Goal: Information Seeking & Learning: Learn about a topic

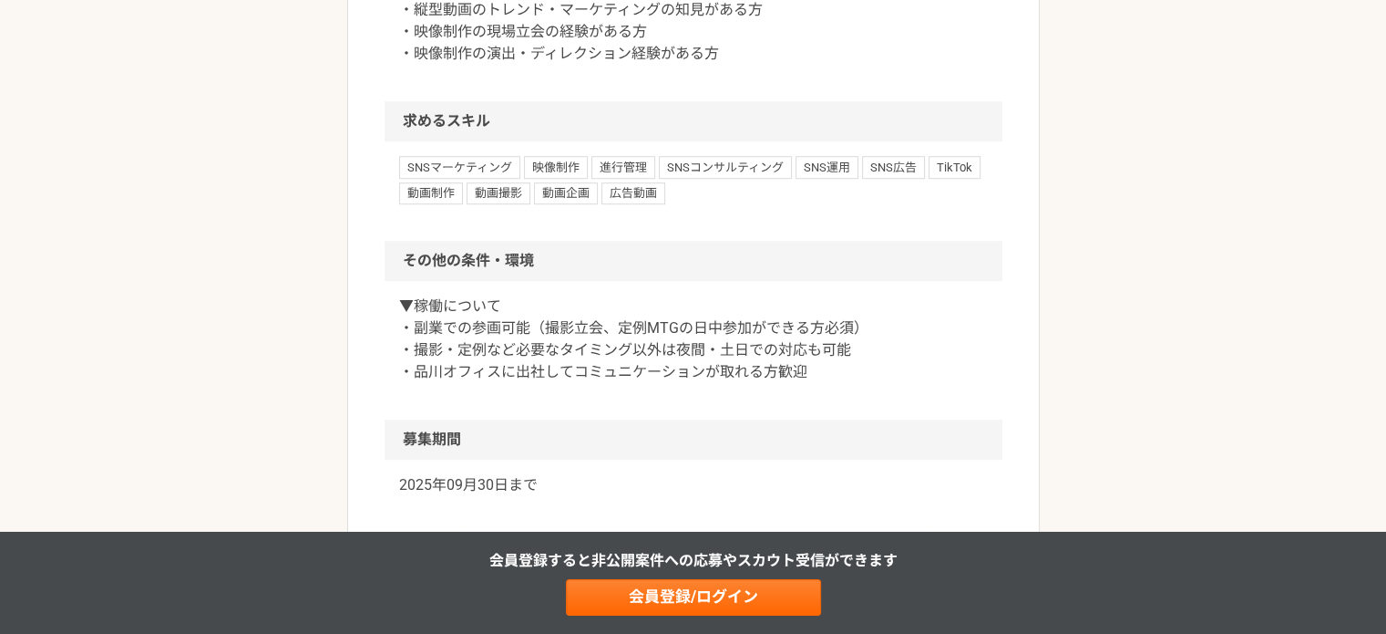
scroll to position [1458, 0]
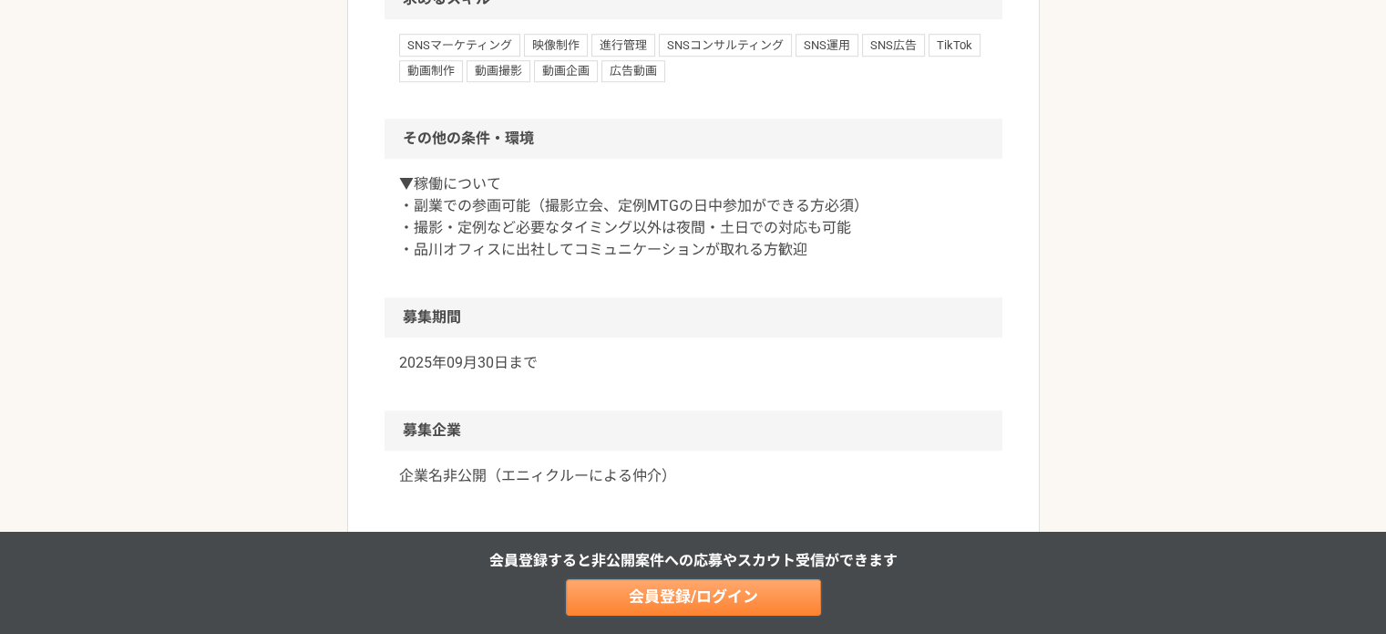
click at [652, 604] on link "会員登録/ログイン" at bounding box center [693, 597] width 255 height 36
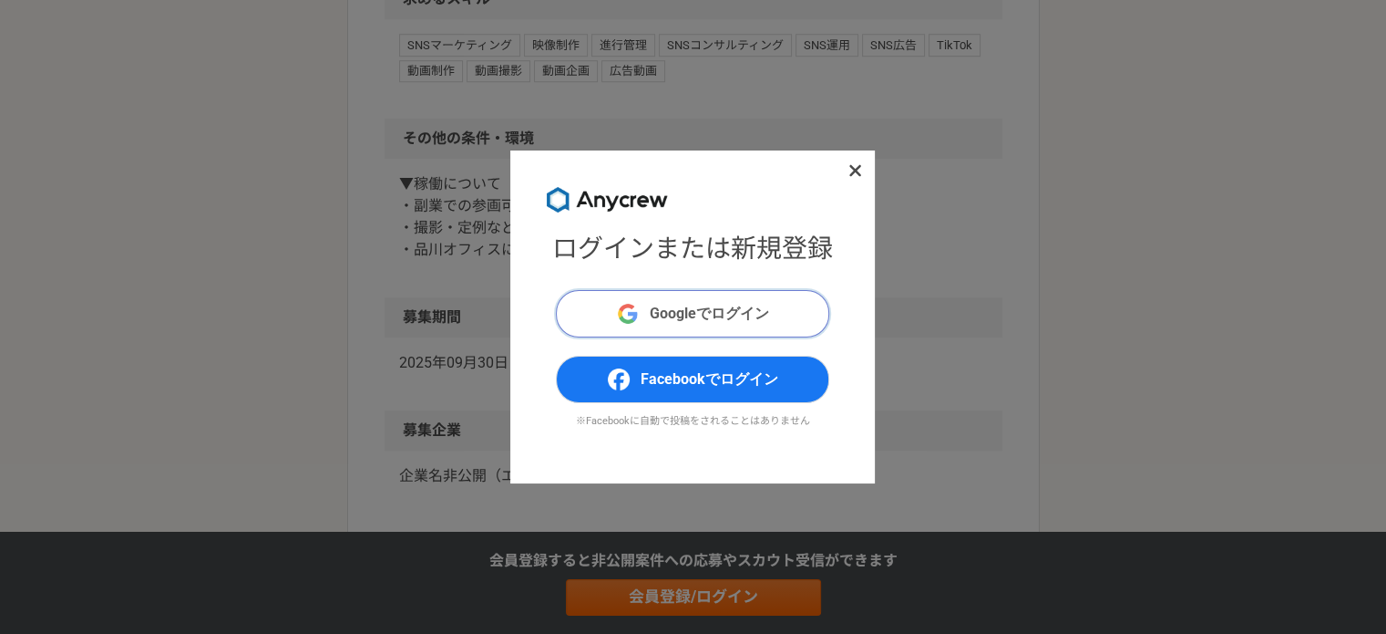
click at [681, 303] on span "Googleでログイン" at bounding box center [709, 314] width 119 height 22
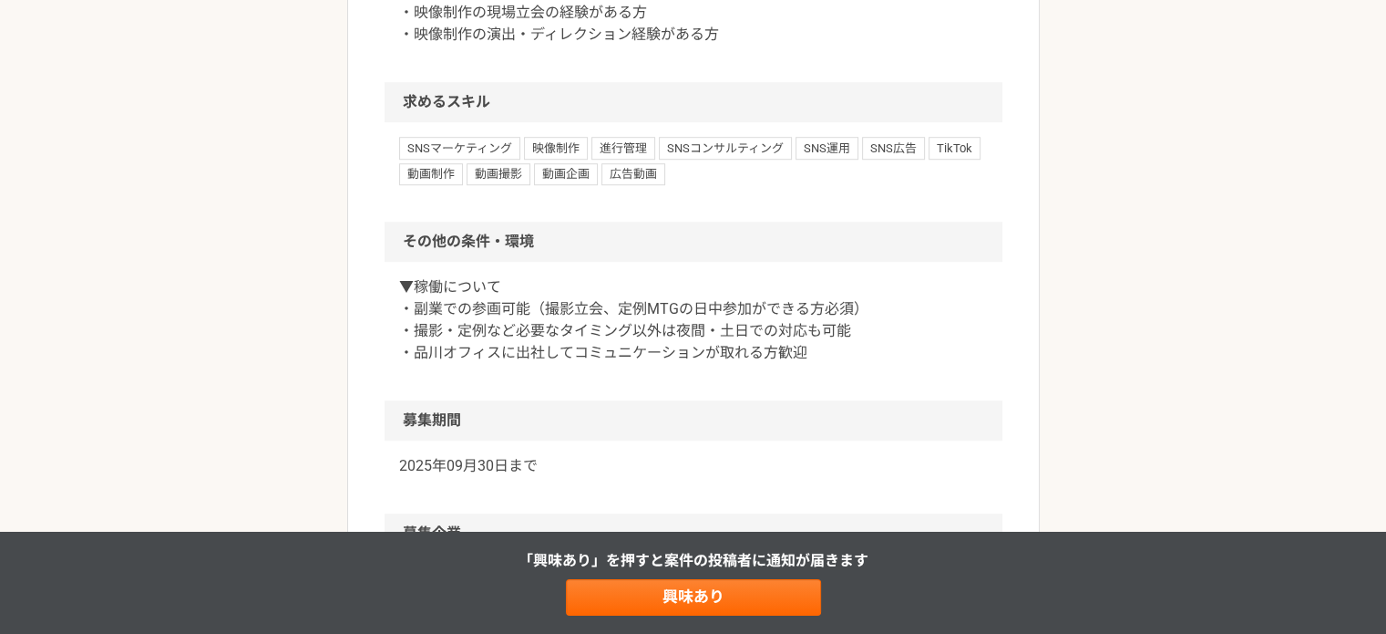
scroll to position [1458, 0]
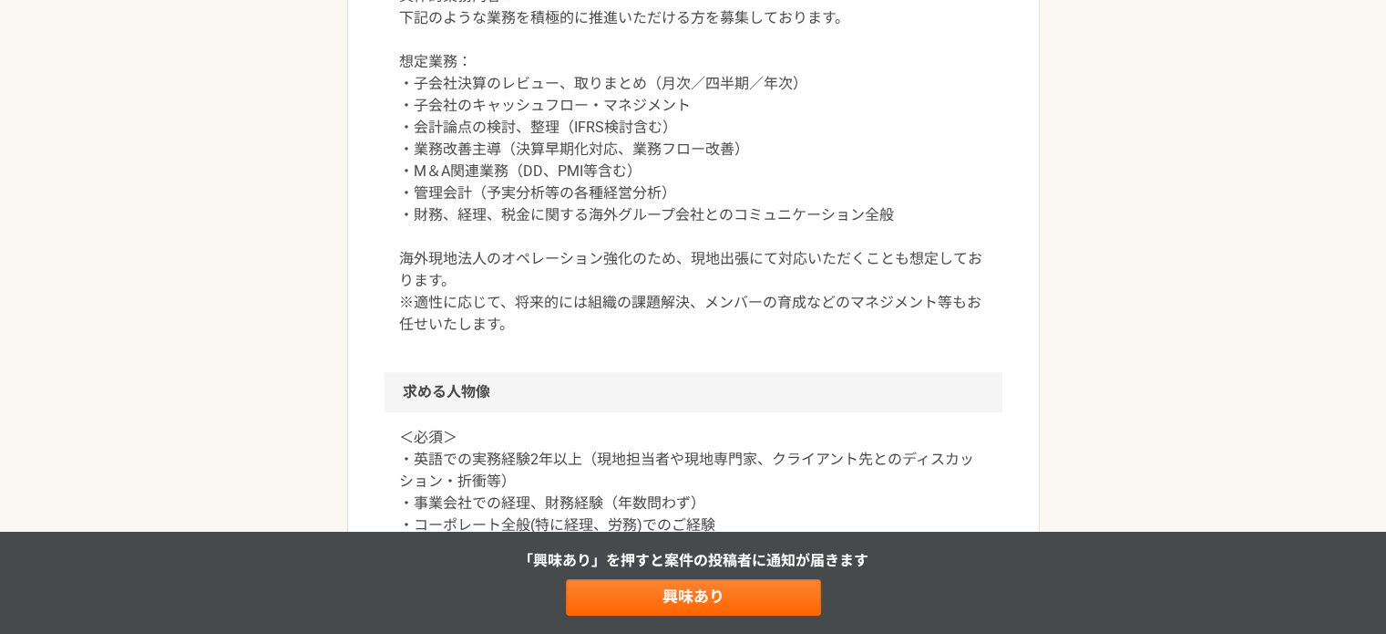
scroll to position [1701, 0]
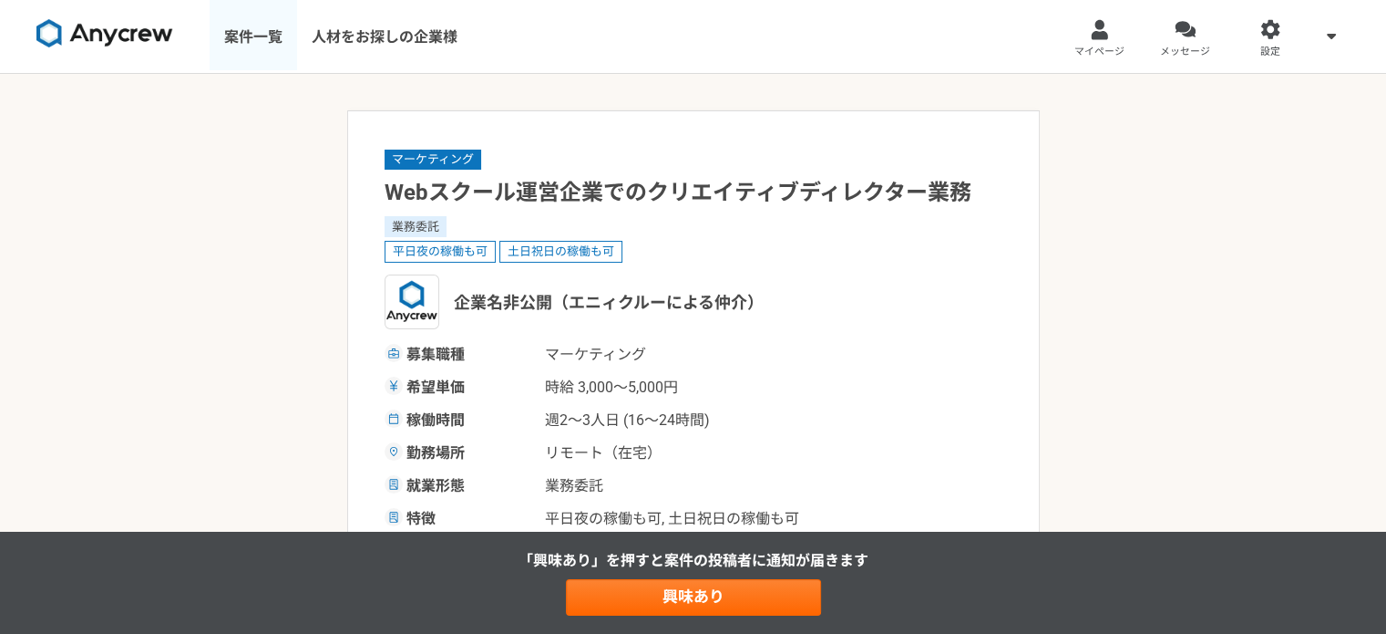
click at [254, 36] on link "案件一覧" at bounding box center [254, 36] width 88 height 73
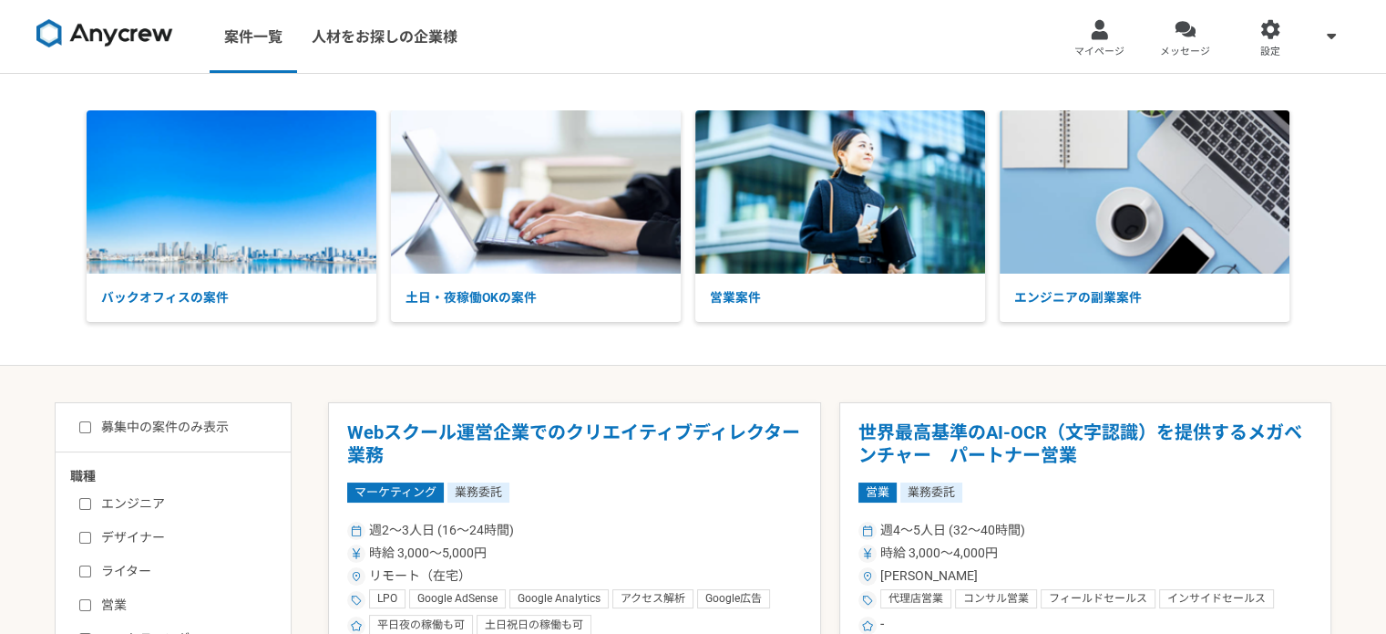
scroll to position [242, 0]
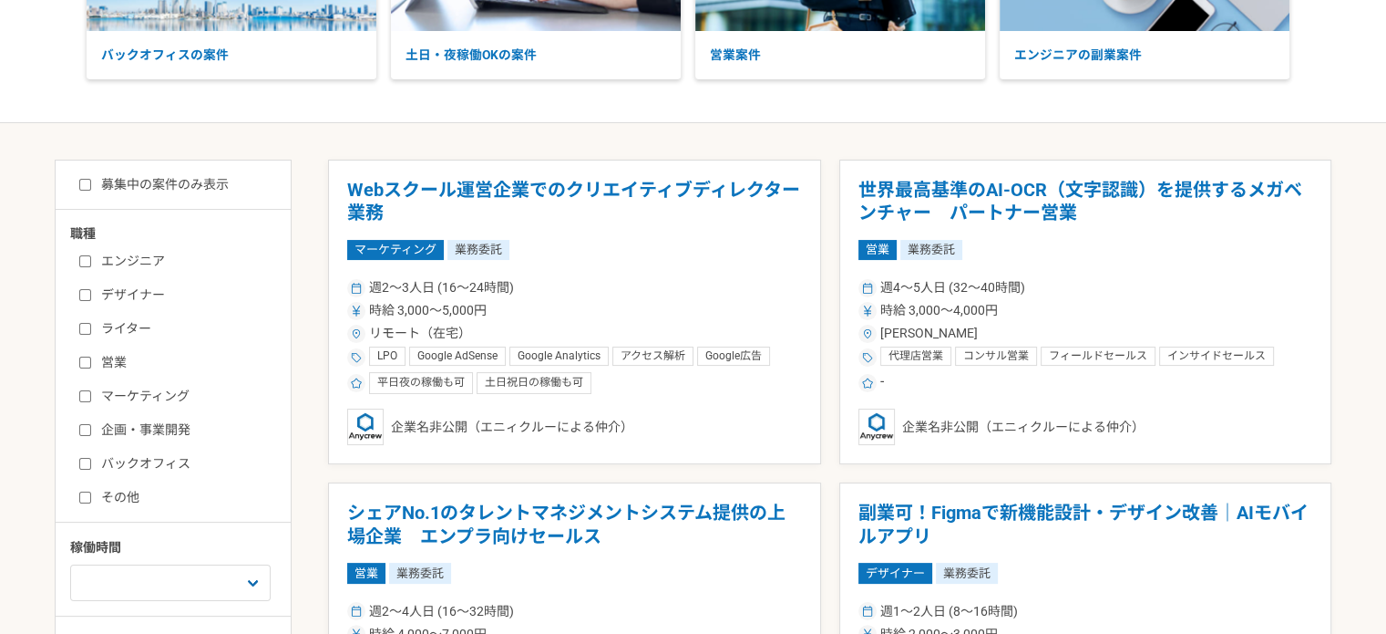
click at [120, 327] on label "ライター" at bounding box center [184, 328] width 210 height 19
click at [91, 327] on input "ライター" at bounding box center [85, 329] width 12 height 12
checkbox input "true"
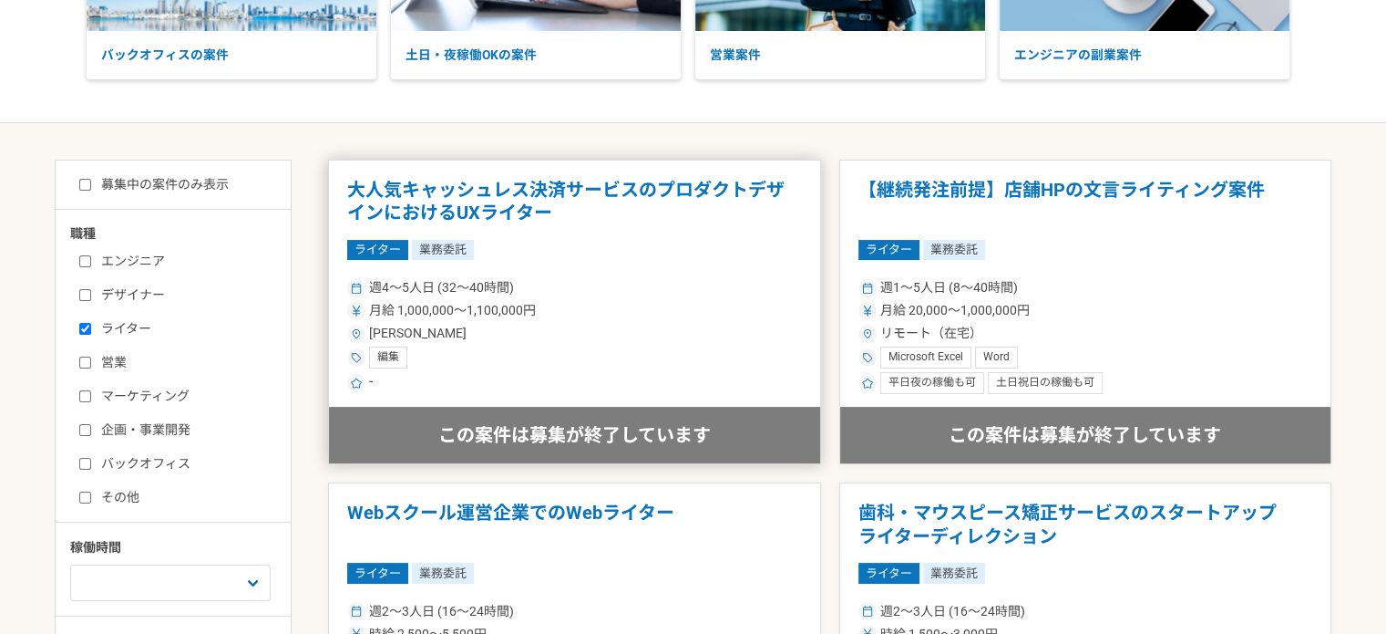
scroll to position [121, 0]
